Goal: Information Seeking & Learning: Learn about a topic

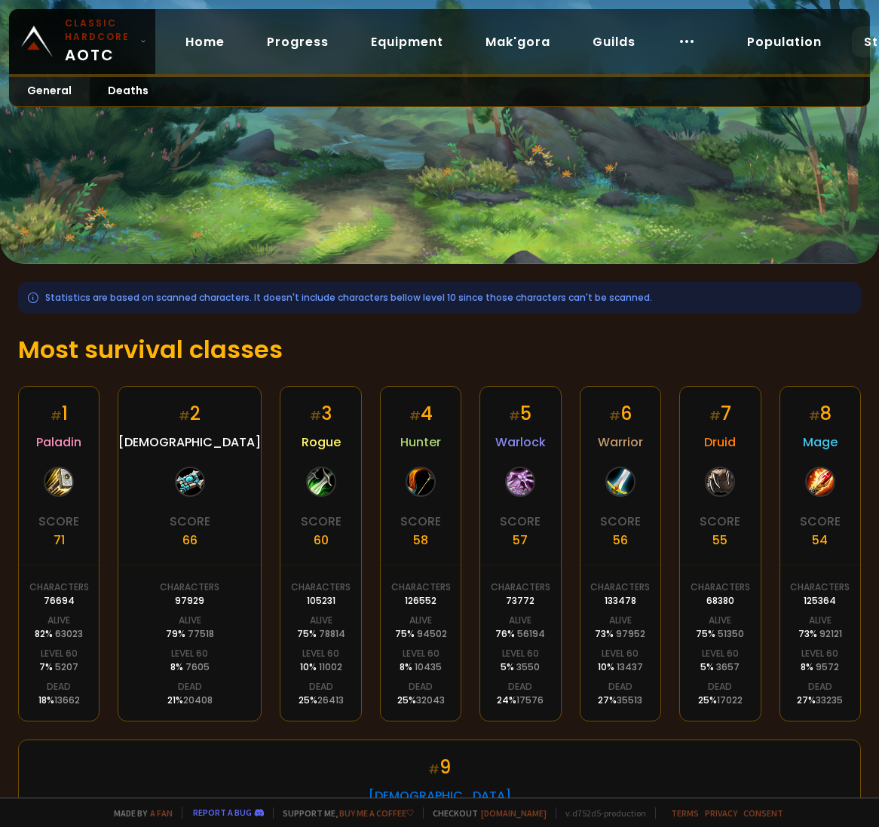
click at [388, 716] on div "# 1 Paladin Score 71 Characters 76694 Alive 82 % 63023 Level 60 7 % 5207 Dead 1…" at bounding box center [439, 730] width 843 height 689
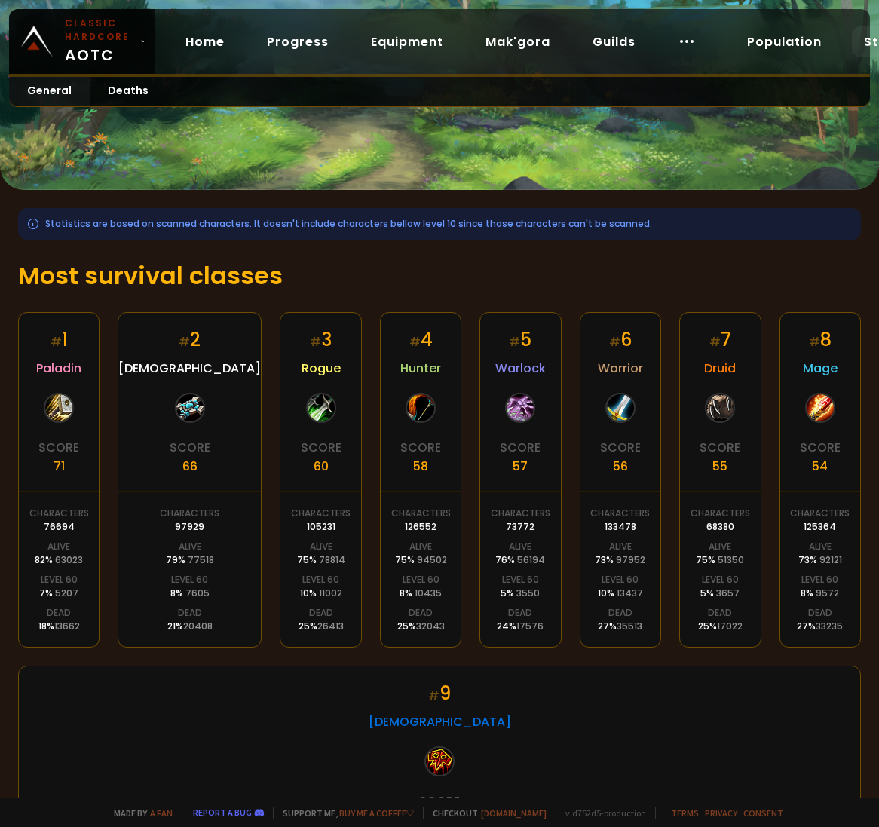
scroll to position [90, 0]
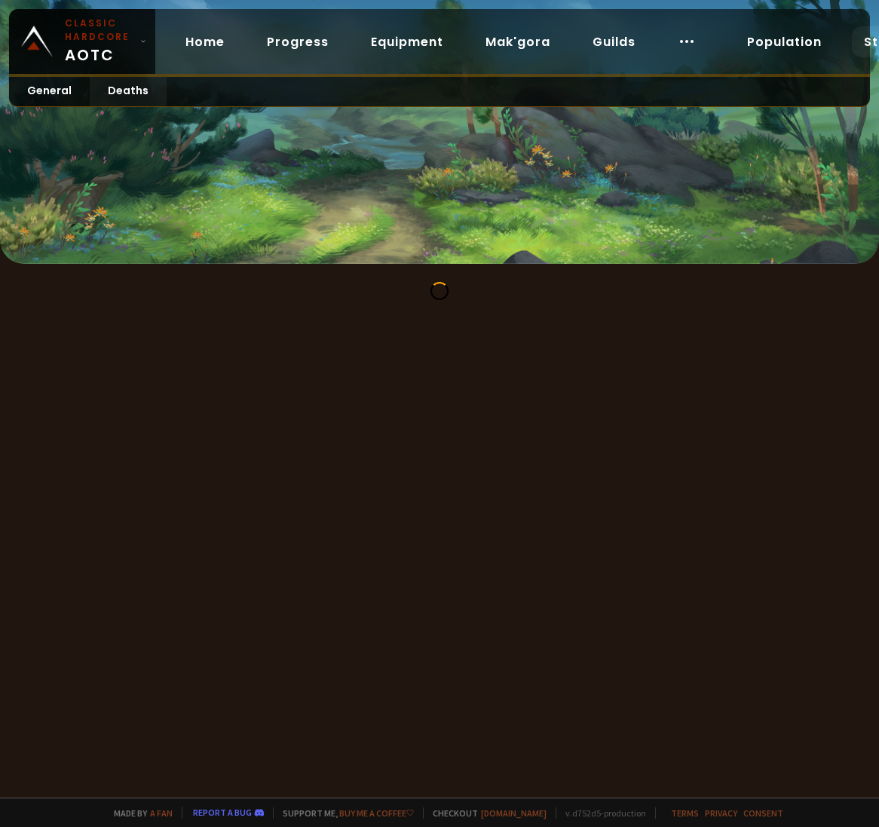
drag, startPoint x: 375, startPoint y: 625, endPoint x: 373, endPoint y: 618, distance: 7.7
click at [373, 625] on div at bounding box center [439, 399] width 879 height 798
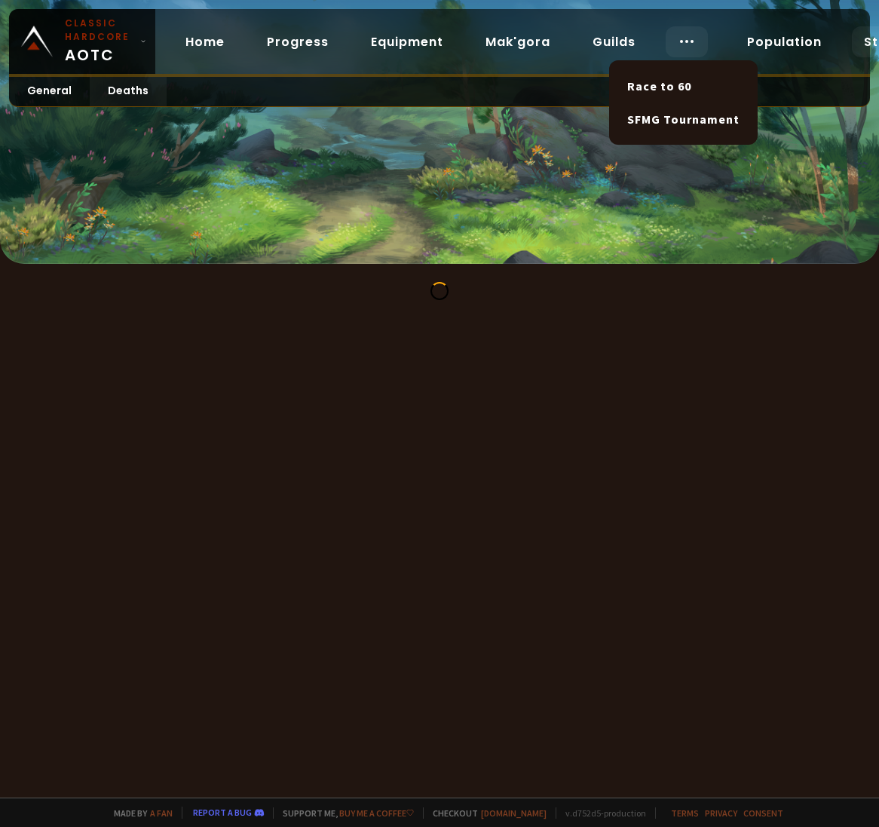
click at [668, 47] on div at bounding box center [687, 41] width 42 height 31
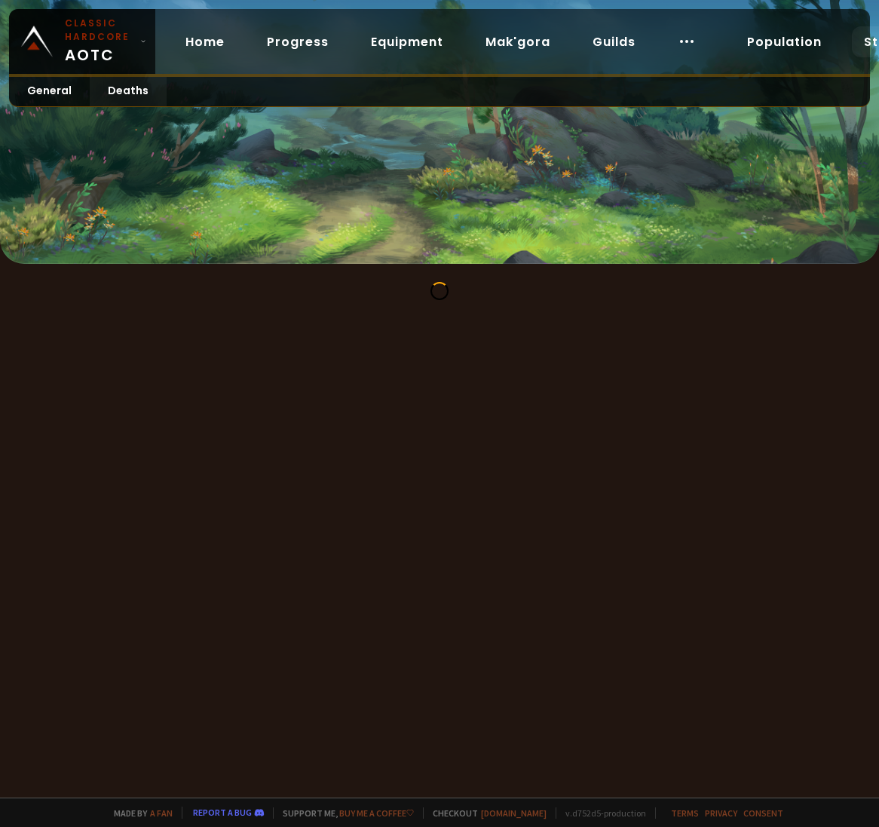
click at [707, 46] on div "Home Progress Equipment Mak'gora Guilds" at bounding box center [440, 41] width 571 height 49
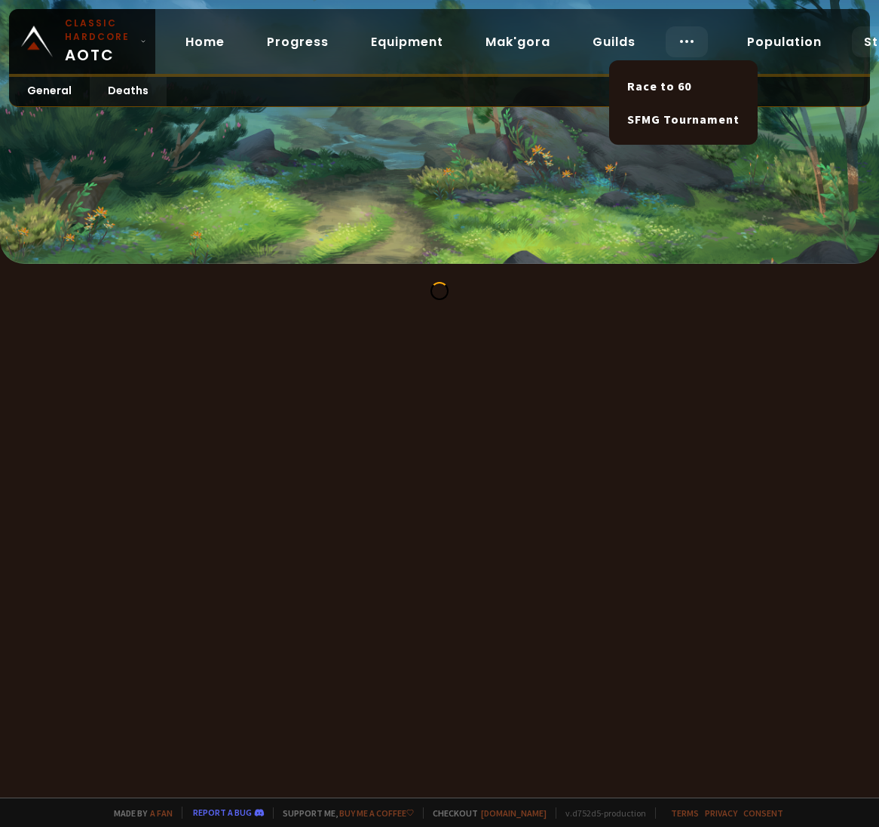
click at [688, 45] on div at bounding box center [687, 41] width 42 height 31
click at [692, 71] on link "Race to 60" at bounding box center [683, 85] width 130 height 33
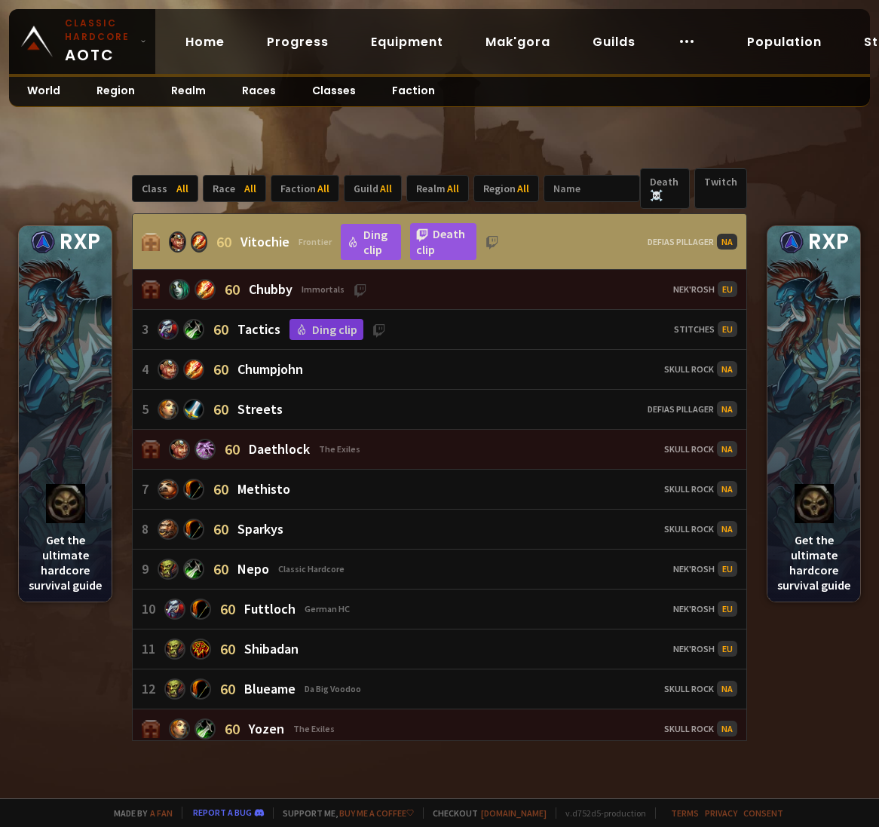
click at [87, 714] on div "Class All Race All Faction All Guild All Realm All Region All Death ☠️ Twitch 6…" at bounding box center [439, 455] width 879 height 687
click at [417, 241] on link "Death clip" at bounding box center [443, 241] width 66 height 37
click at [41, 697] on div "Class All Race All Faction All Guild All Realm All Region All Death ☠️ Twitch 6…" at bounding box center [439, 455] width 879 height 687
